Goal: Task Accomplishment & Management: Use online tool/utility

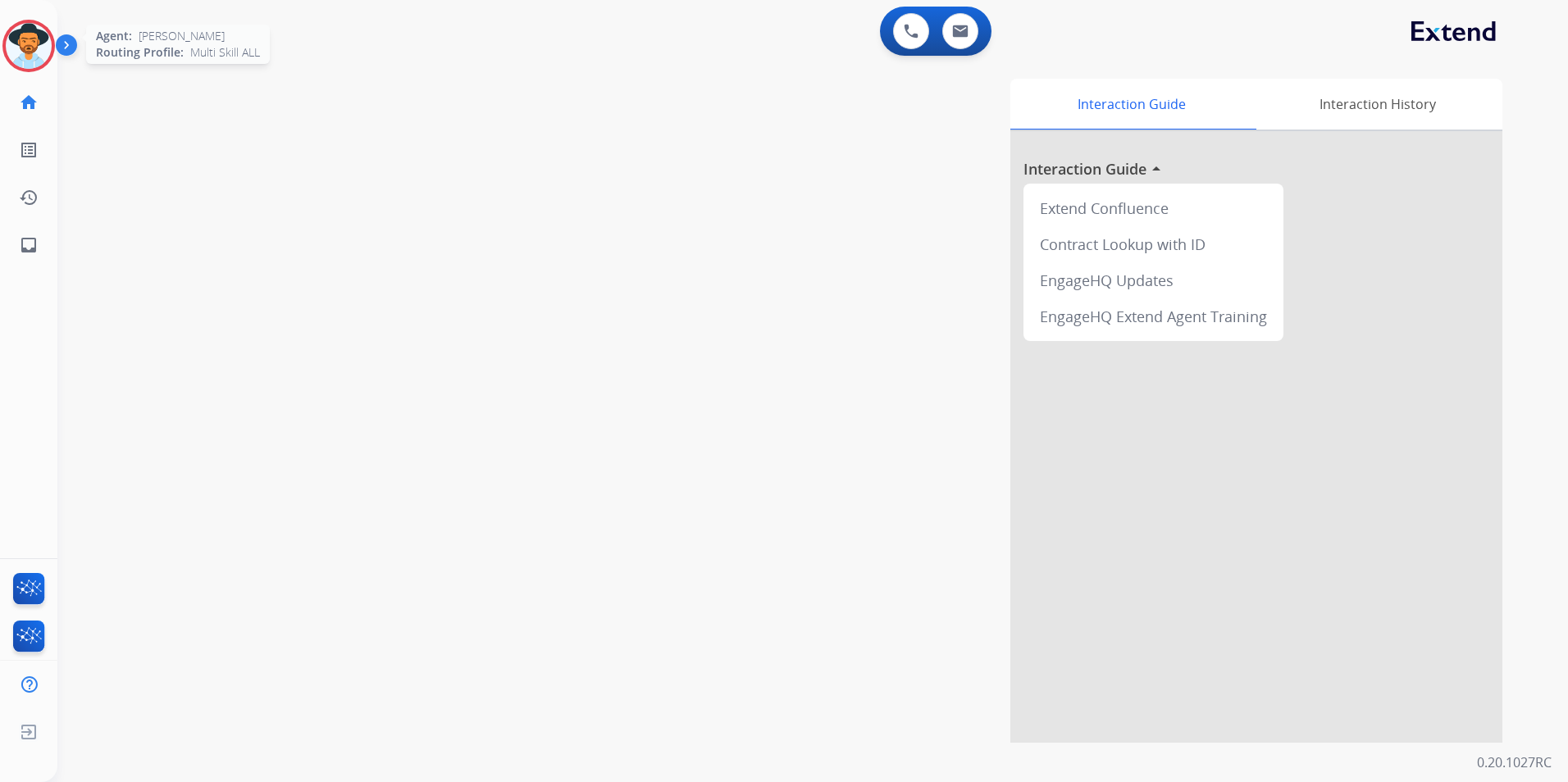
click at [37, 46] on img at bounding box center [29, 46] width 46 height 46
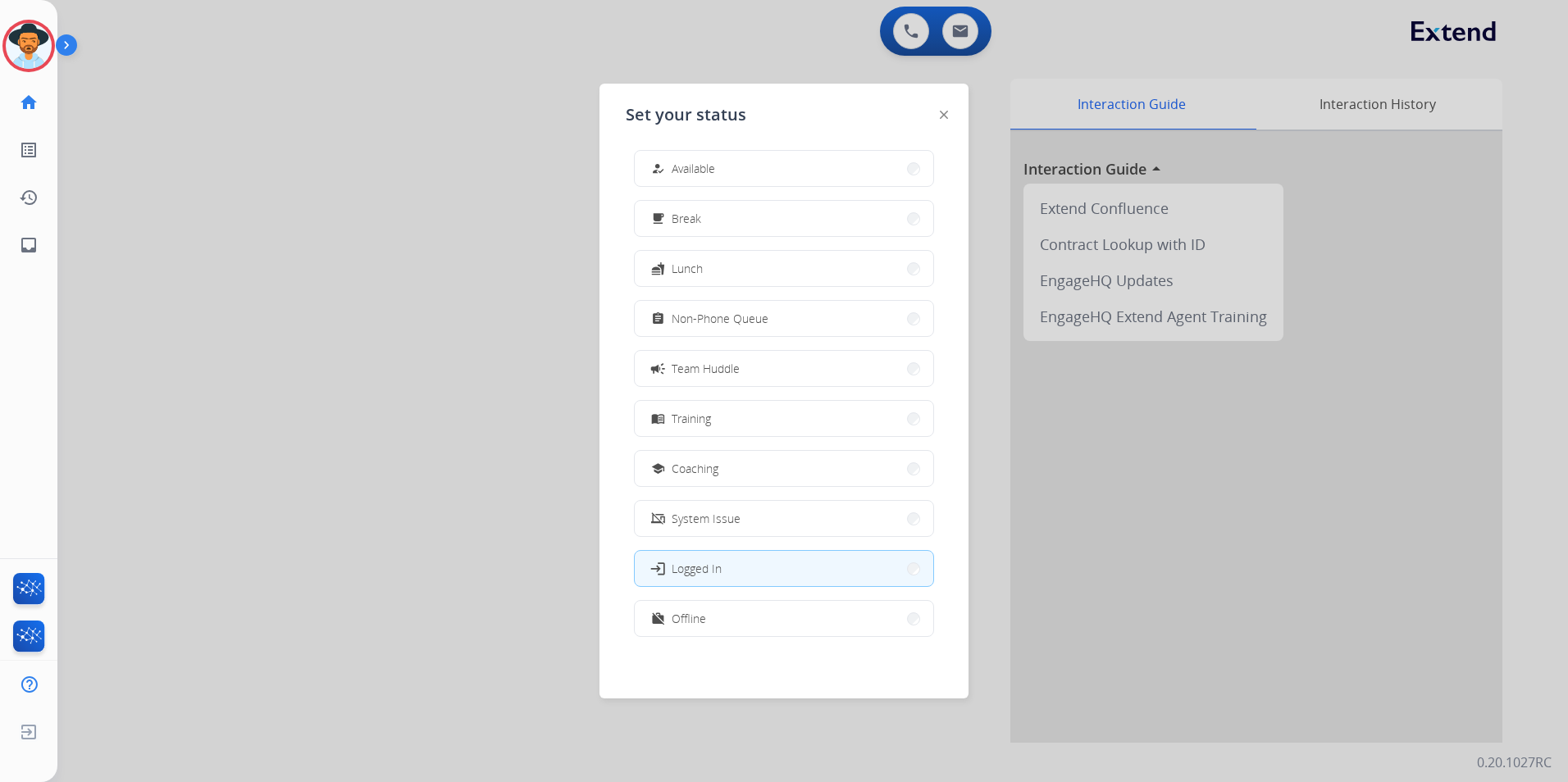
scroll to position [5, 0]
drag, startPoint x: 757, startPoint y: 616, endPoint x: 434, endPoint y: 608, distance: 323.1
click at [744, 624] on button "work_off Offline" at bounding box center [784, 618] width 299 height 35
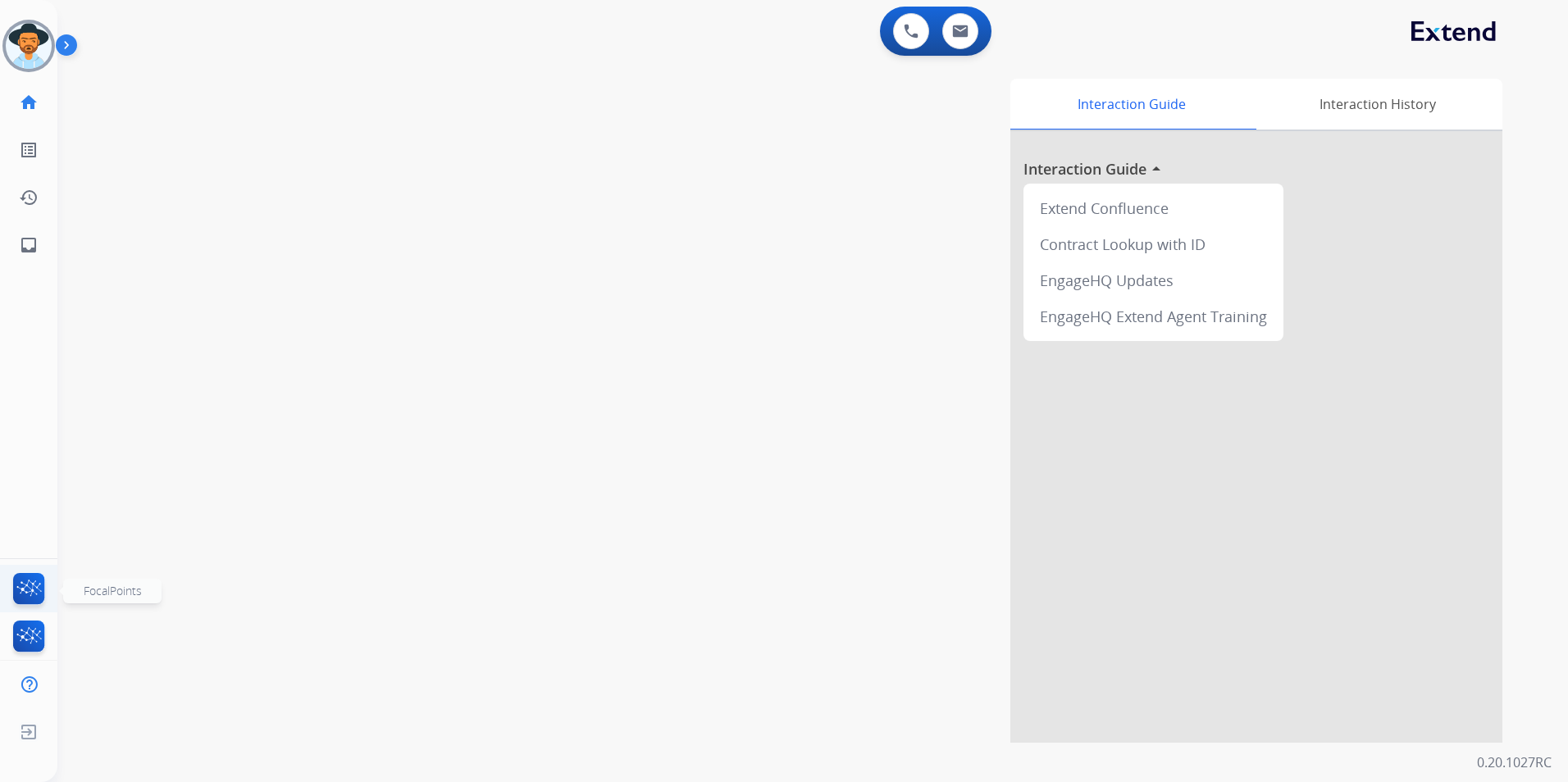
click at [16, 587] on img at bounding box center [29, 592] width 39 height 38
